Goal: Transaction & Acquisition: Purchase product/service

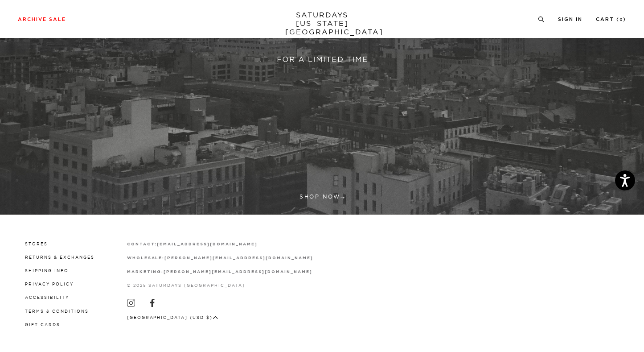
scroll to position [242, 0]
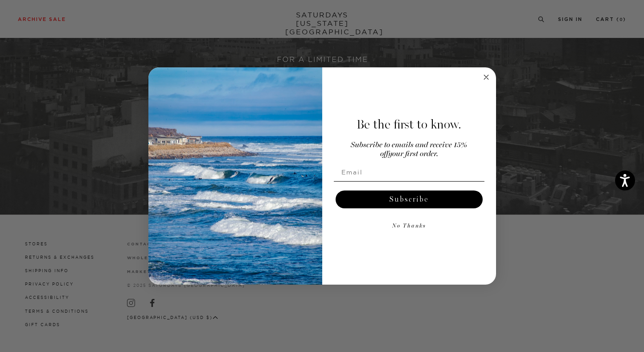
click at [485, 74] on circle "Close dialog" at bounding box center [486, 77] width 10 height 10
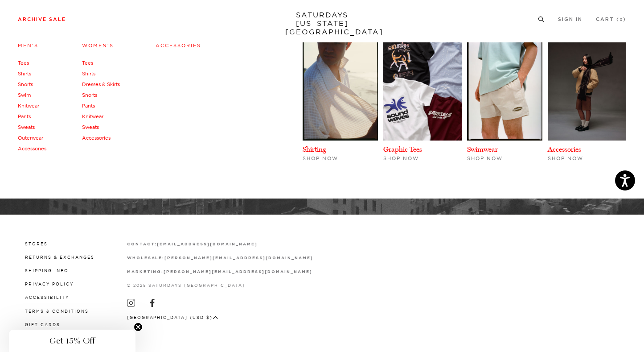
click at [33, 45] on link "Men's" at bounding box center [28, 45] width 20 height 6
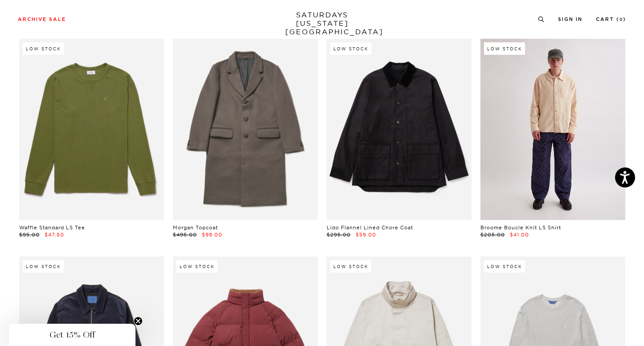
scroll to position [5931, 0]
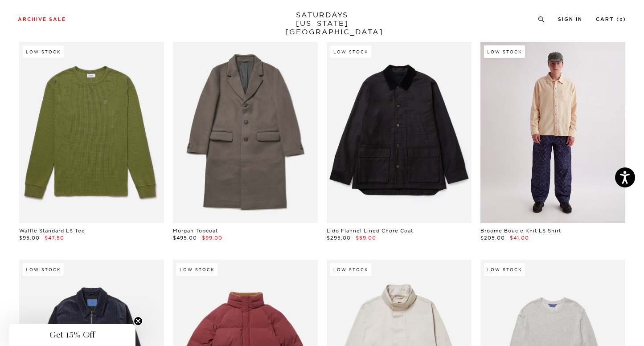
click at [575, 115] on link at bounding box center [552, 132] width 145 height 181
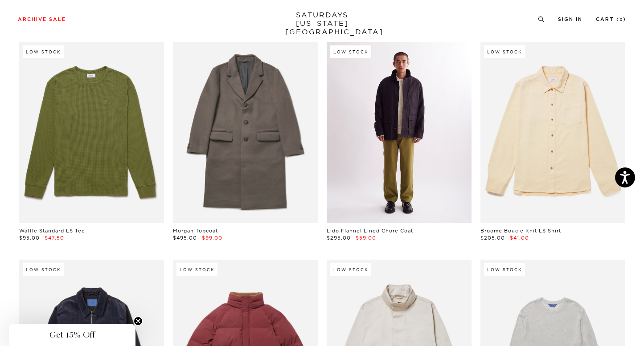
click at [434, 150] on link at bounding box center [399, 132] width 145 height 181
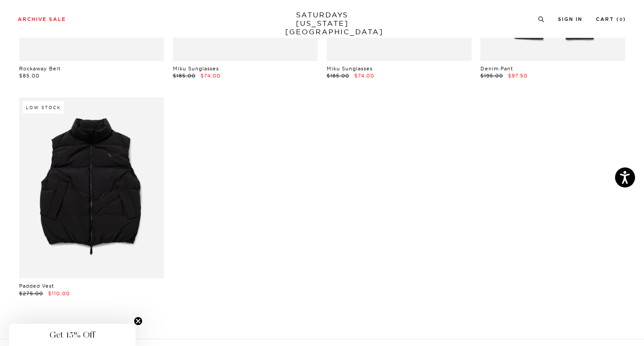
scroll to position [11108, 0]
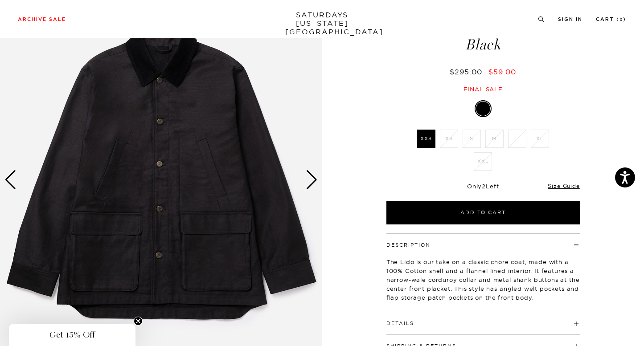
scroll to position [164, 0]
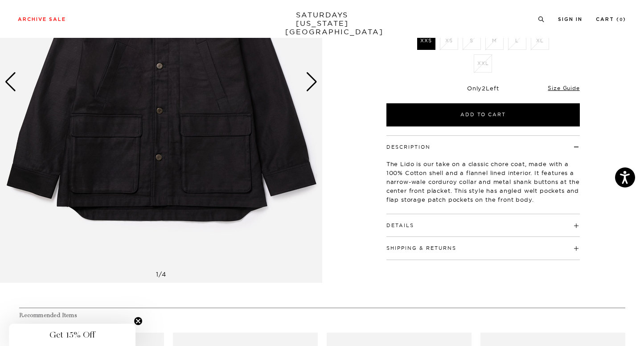
click at [308, 72] on div "Next slide" at bounding box center [312, 82] width 12 height 20
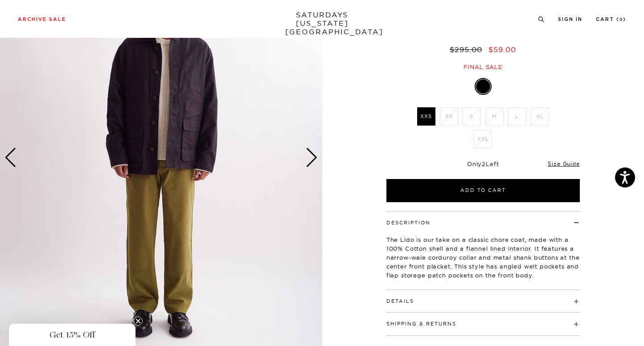
scroll to position [82, 0]
